Goal: Task Accomplishment & Management: Manage account settings

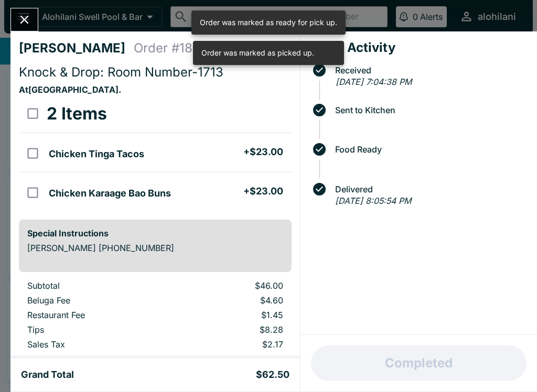
click at [15, 15] on button "Close" at bounding box center [24, 19] width 27 height 23
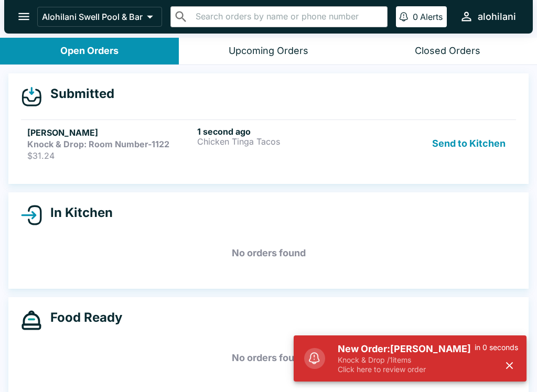
click at [514, 369] on icon "button" at bounding box center [509, 365] width 12 height 12
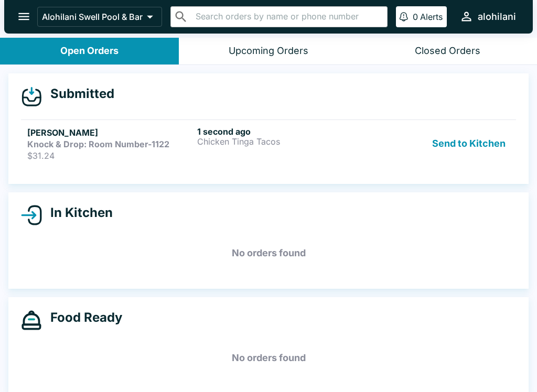
click at [491, 139] on button "Send to Kitchen" at bounding box center [469, 143] width 82 height 35
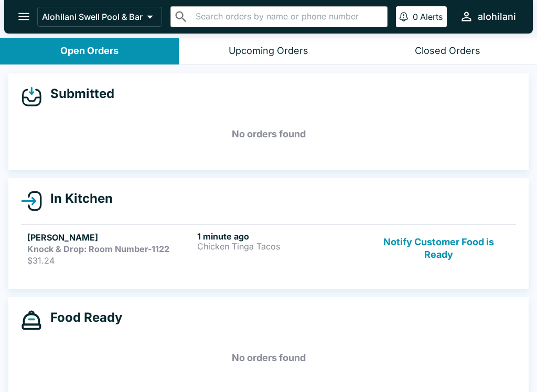
click at [306, 149] on h5 "No orders found" at bounding box center [268, 134] width 495 height 38
click at [297, 245] on p "Chicken Tinga Tacos" at bounding box center [280, 246] width 166 height 9
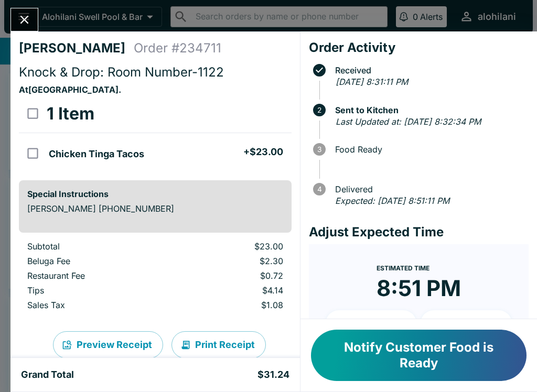
click at [352, 46] on h4 "Order Activity" at bounding box center [419, 48] width 220 height 16
click at [454, 349] on button "Notify Customer Food is Ready" at bounding box center [418, 355] width 215 height 51
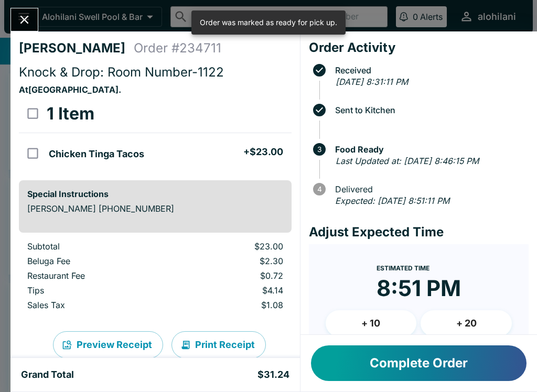
click at [25, 30] on button "Close" at bounding box center [24, 19] width 27 height 23
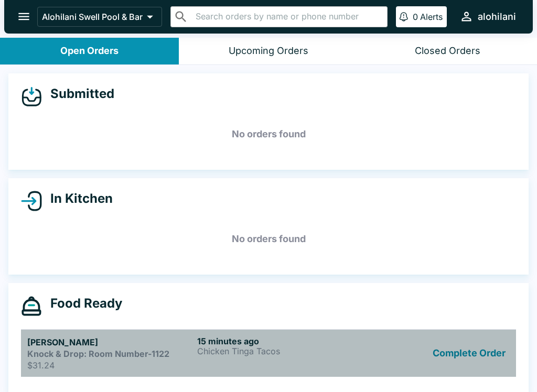
click at [265, 342] on h6 "15 minutes ago" at bounding box center [280, 341] width 166 height 10
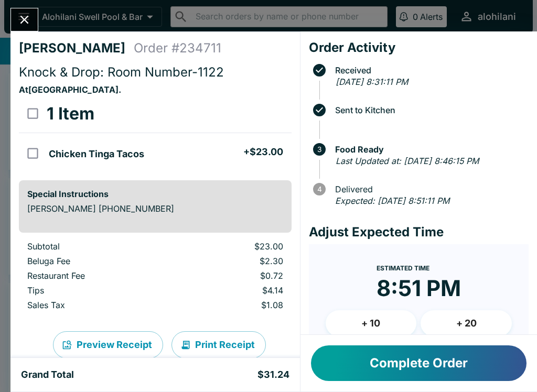
click at [466, 362] on button "Complete Order" at bounding box center [418, 363] width 215 height 36
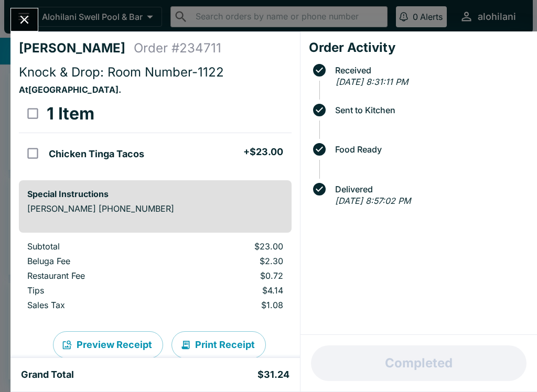
click at [16, 5] on div "[PERSON_NAME] Order # 234711 Knock & Drop: Room Number-1122 At [GEOGRAPHIC_DATA…" at bounding box center [268, 196] width 537 height 392
